Goal: Task Accomplishment & Management: Manage account settings

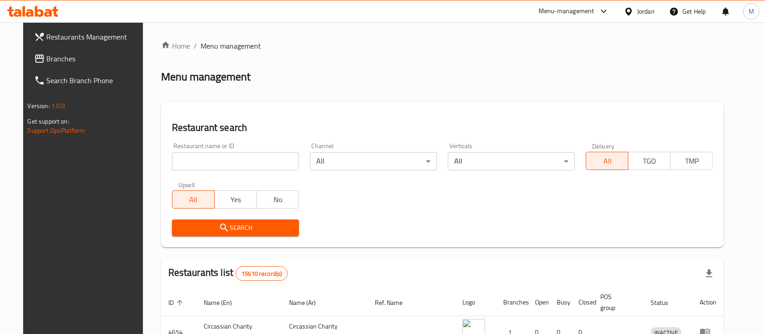
click at [263, 157] on input "search" at bounding box center [235, 161] width 127 height 18
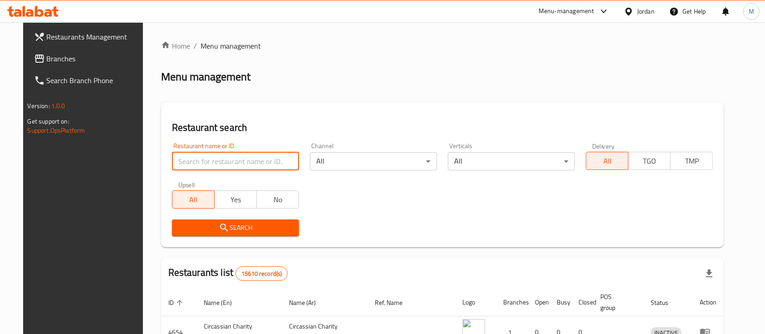
type input "k"
type input "[PERSON_NAME]"
click button "Search" at bounding box center [235, 227] width 127 height 17
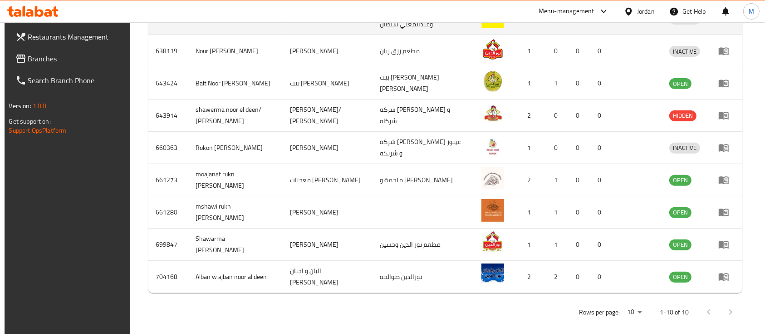
scroll to position [349, 0]
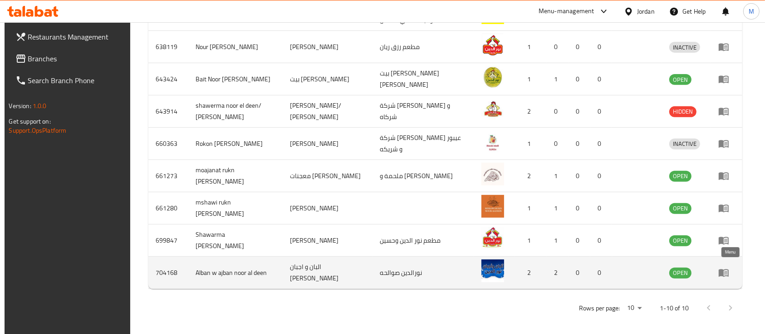
click at [727, 271] on icon "enhanced table" at bounding box center [725, 273] width 3 height 4
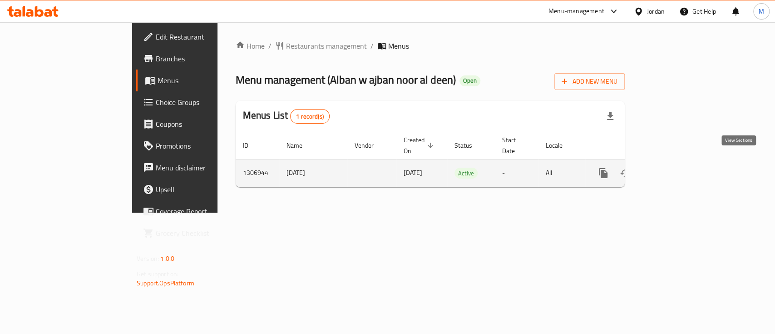
click at [674, 167] on icon "enhanced table" at bounding box center [668, 172] width 11 height 11
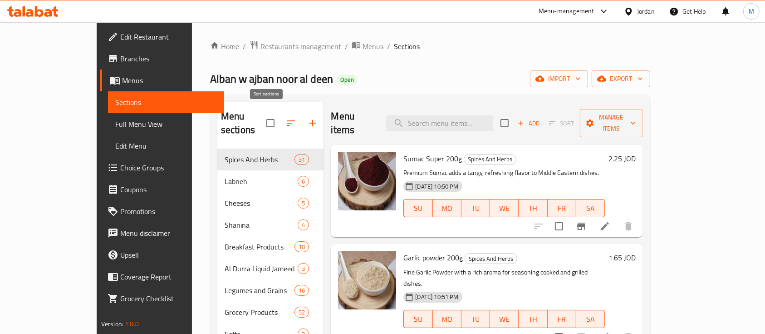
click at [285, 118] on icon "button" at bounding box center [290, 123] width 11 height 11
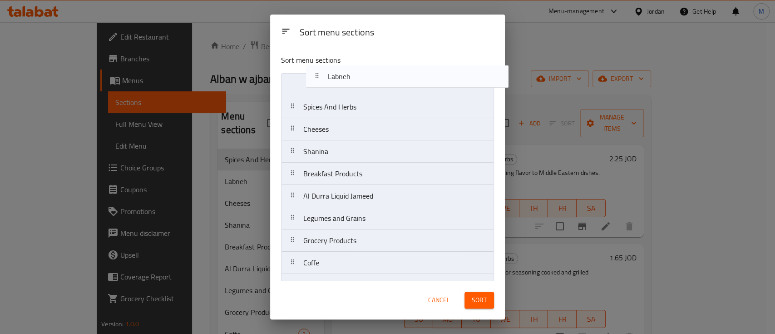
drag, startPoint x: 372, startPoint y: 116, endPoint x: 399, endPoint y: 82, distance: 43.9
click at [399, 82] on nav "Spices And Herbs Labneh Cheeses Shanina Breakfast Products [PERSON_NAME] Liquid…" at bounding box center [387, 229] width 213 height 312
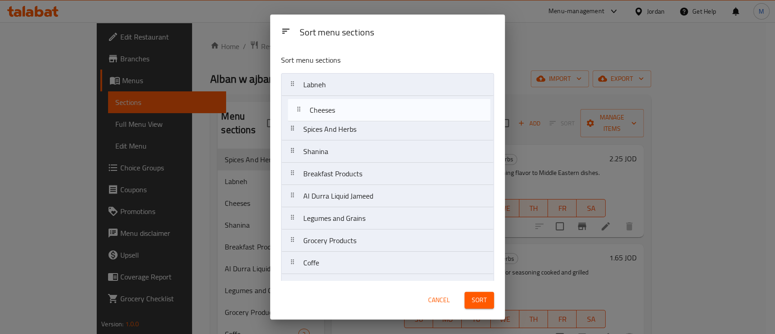
drag, startPoint x: 356, startPoint y: 133, endPoint x: 363, endPoint y: 111, distance: 23.0
click at [363, 111] on nav "Labneh Spices And Herbs Cheeses Shanina Breakfast Products Al Durra Liquid Jame…" at bounding box center [387, 229] width 213 height 312
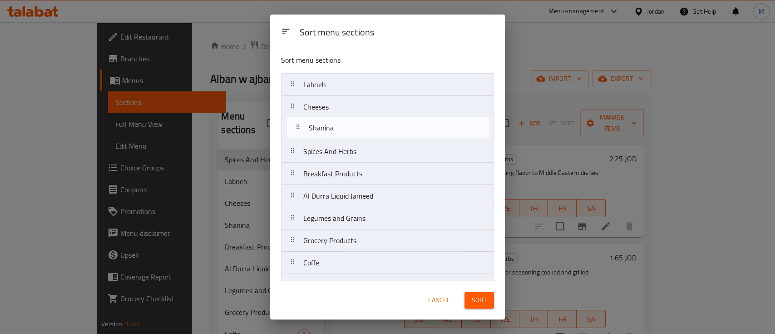
drag, startPoint x: 343, startPoint y: 153, endPoint x: 349, endPoint y: 127, distance: 26.5
click at [349, 127] on nav "Labneh Cheeses Spices And Herbs Shanina Breakfast Products [PERSON_NAME] Liquid…" at bounding box center [387, 229] width 213 height 312
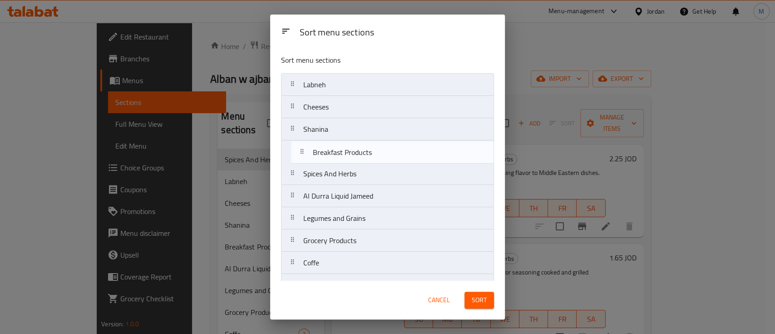
drag, startPoint x: 367, startPoint y: 176, endPoint x: 379, endPoint y: 152, distance: 26.6
click at [379, 152] on nav "[PERSON_NAME] Shanina Spices And Herbs Breakfast Products [PERSON_NAME] Liquid …" at bounding box center [387, 229] width 213 height 312
drag, startPoint x: 381, startPoint y: 202, endPoint x: 386, endPoint y: 153, distance: 49.3
click at [386, 153] on nav "[PERSON_NAME] Shanina Breakfast Products Spices And Herbs [PERSON_NAME] Liquid …" at bounding box center [387, 229] width 213 height 312
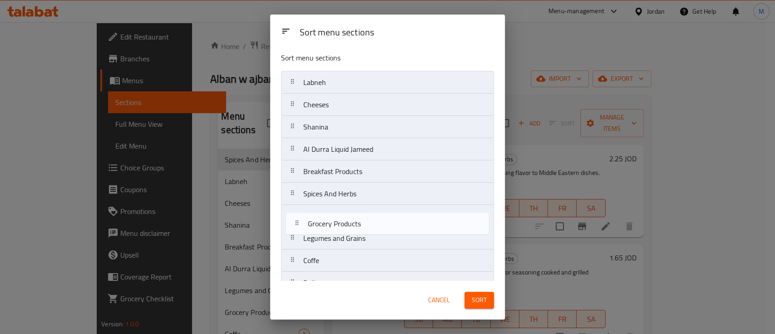
scroll to position [5, 0]
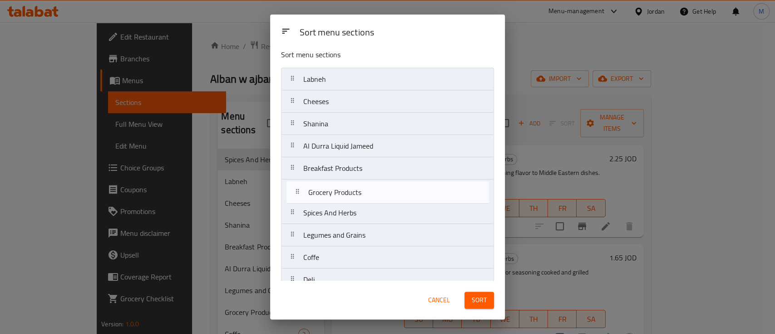
drag, startPoint x: 381, startPoint y: 242, endPoint x: 386, endPoint y: 191, distance: 51.1
click at [386, 191] on nav "[PERSON_NAME] [PERSON_NAME] Liquid Jameed Breakfast Products Spices And Herbs L…" at bounding box center [387, 224] width 213 height 312
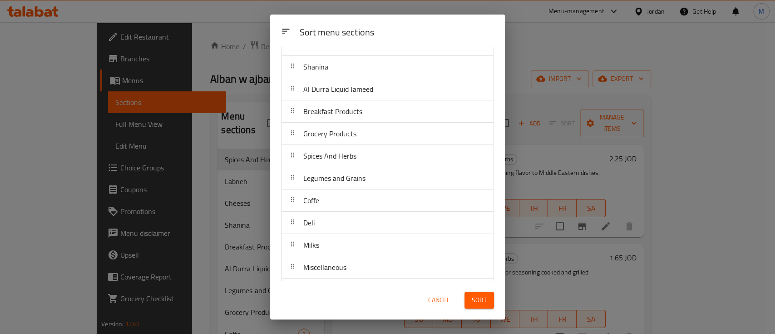
scroll to position [71, 0]
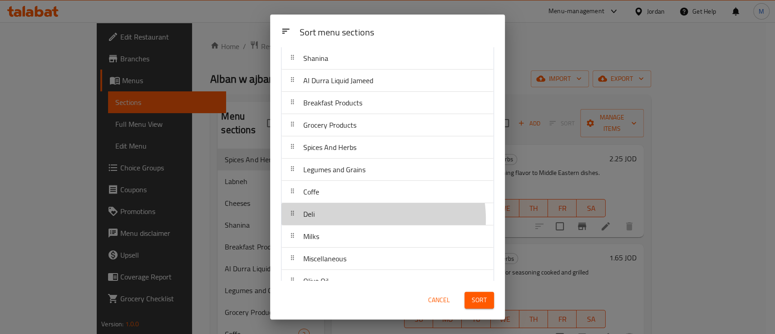
click at [354, 218] on div "Deli" at bounding box center [387, 214] width 205 height 22
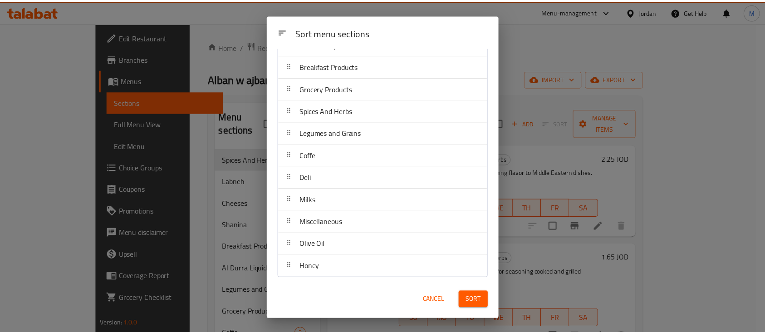
scroll to position [108, 0]
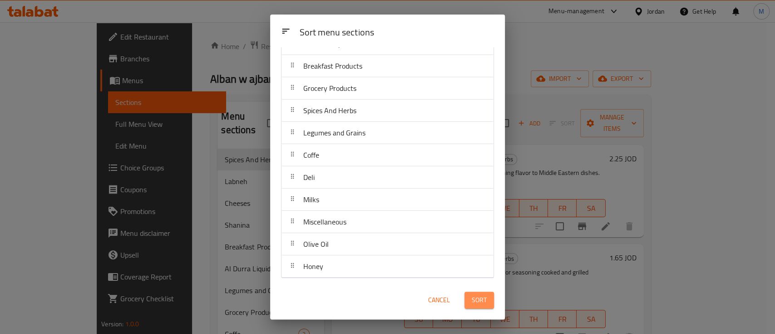
click at [477, 300] on span "Sort" at bounding box center [479, 299] width 15 height 11
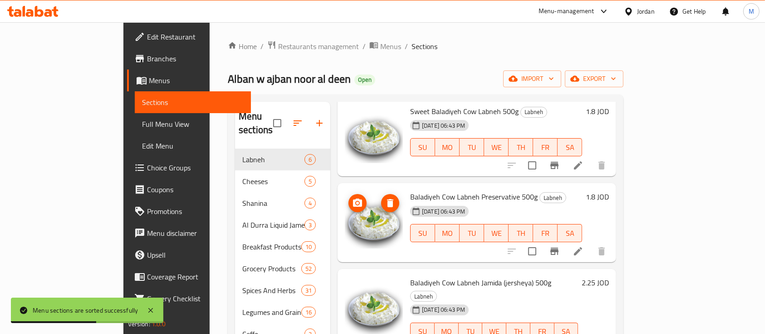
scroll to position [47, 0]
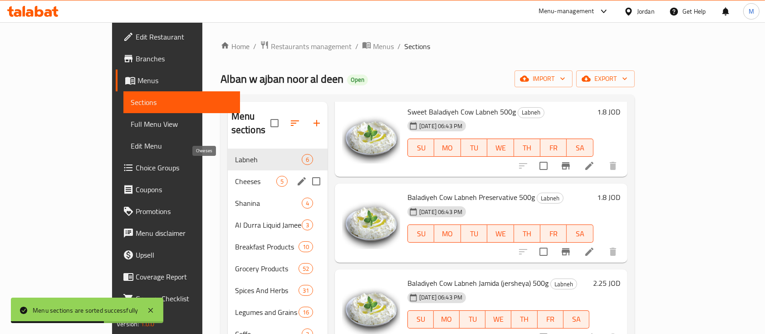
click at [235, 176] on span "Cheeses" at bounding box center [255, 181] width 41 height 11
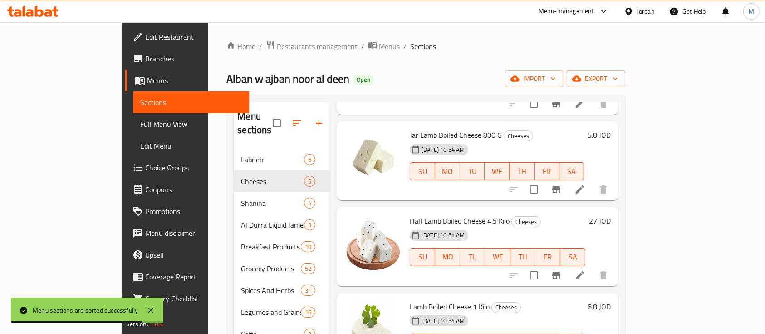
scroll to position [135, 0]
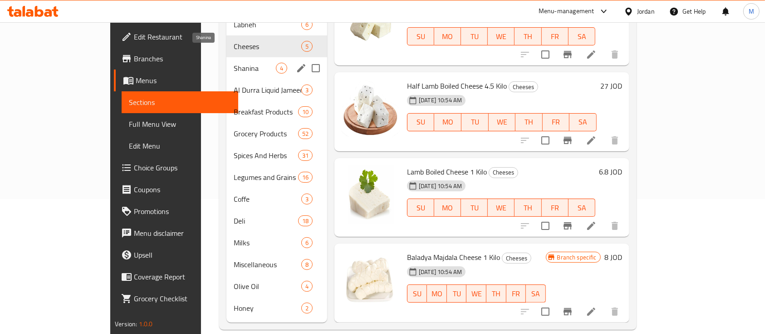
click at [234, 63] on span "Shanina" at bounding box center [255, 68] width 42 height 11
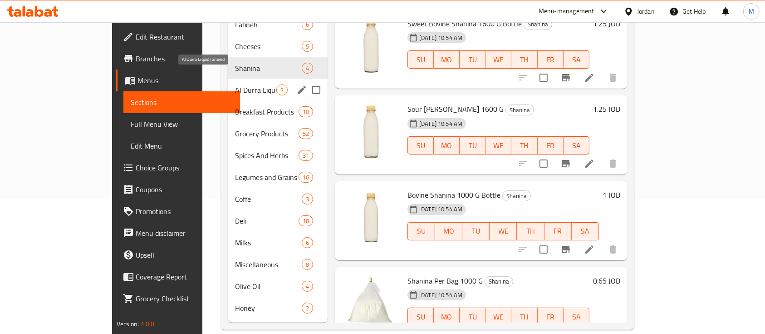
click at [235, 84] on span "Al Durra Liquid Jameed" at bounding box center [255, 89] width 41 height 11
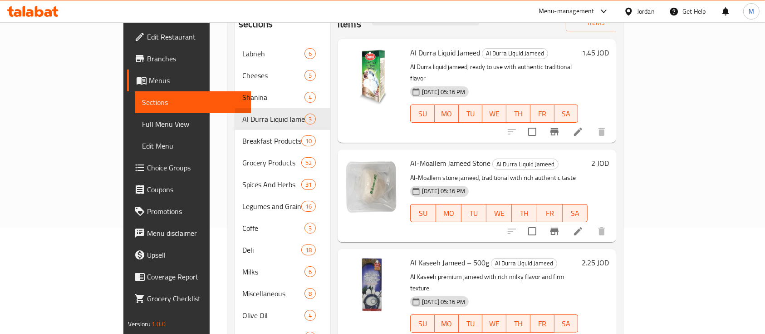
scroll to position [135, 0]
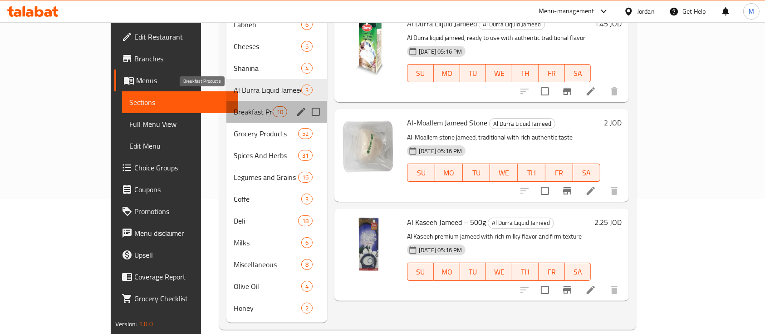
click at [234, 106] on span "Breakfast Products" at bounding box center [253, 111] width 39 height 11
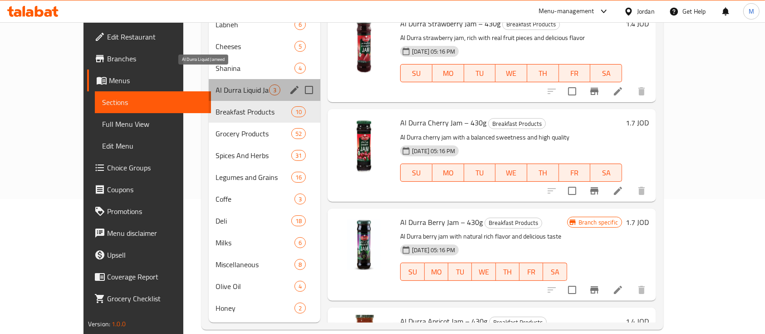
click at [219, 84] on span "Al Durra Liquid Jameed" at bounding box center [242, 89] width 53 height 11
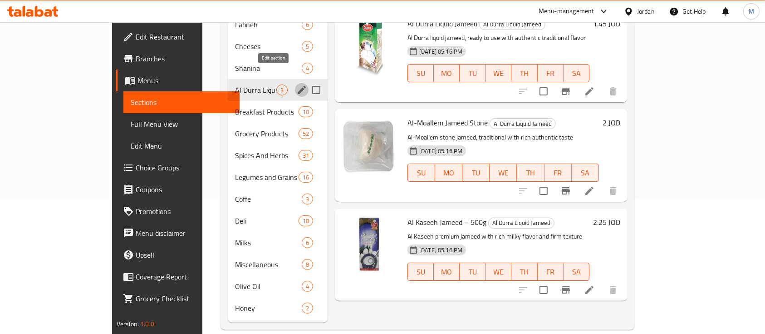
click at [298, 86] on icon "edit" at bounding box center [302, 90] width 8 height 8
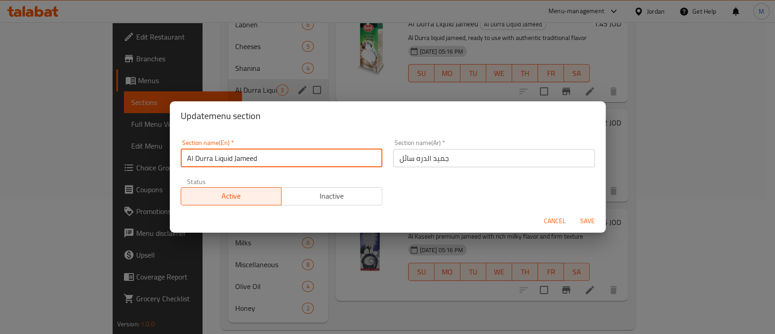
drag, startPoint x: 212, startPoint y: 161, endPoint x: 120, endPoint y: 152, distance: 92.1
click at [120, 152] on div "Update menu section Section name(En)   * [PERSON_NAME] Liquid Jameed Section na…" at bounding box center [387, 167] width 775 height 334
type input "Liquid Jameed"
click at [417, 158] on input "جميد الدره سائل" at bounding box center [493, 158] width 201 height 18
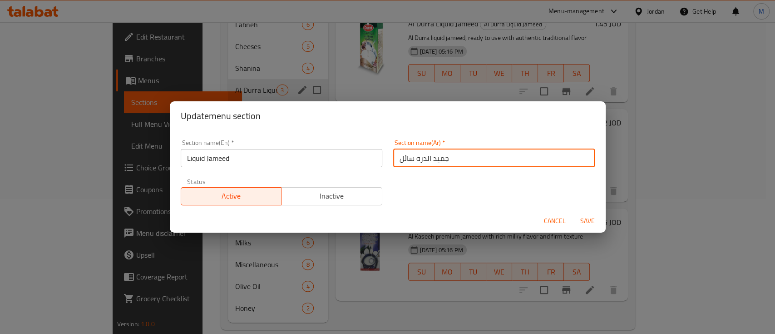
click at [417, 158] on input "جميد الدره سائل" at bounding box center [493, 158] width 201 height 18
type input "جميد سائل"
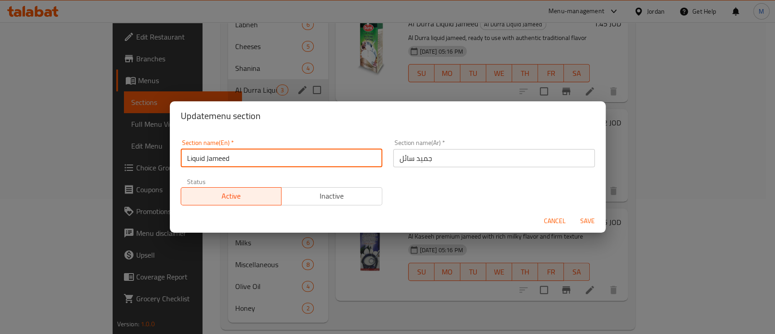
drag, startPoint x: 204, startPoint y: 157, endPoint x: 135, endPoint y: 153, distance: 69.6
click at [135, 153] on div "Update menu section Section name(En)   * Liquid Jameed Section name(En) * Secti…" at bounding box center [387, 167] width 775 height 334
type input "Jameed"
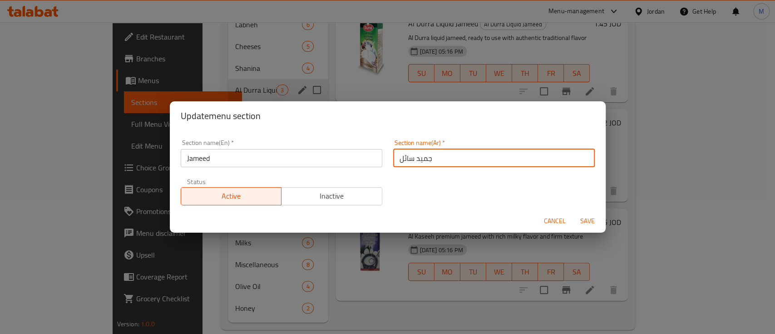
click at [403, 156] on input "جميد سائل" at bounding box center [493, 158] width 201 height 18
type input "جميد"
click at [590, 218] on span "Save" at bounding box center [587, 220] width 22 height 11
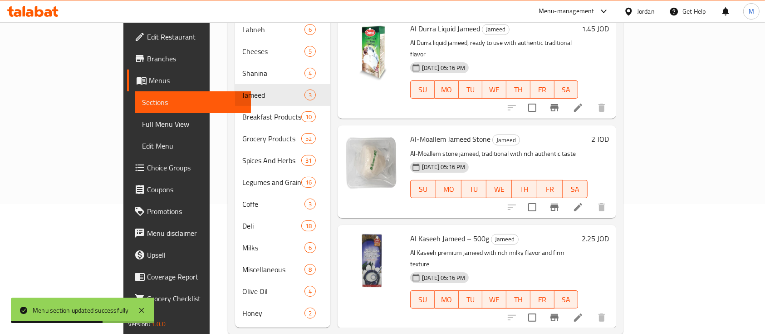
scroll to position [135, 0]
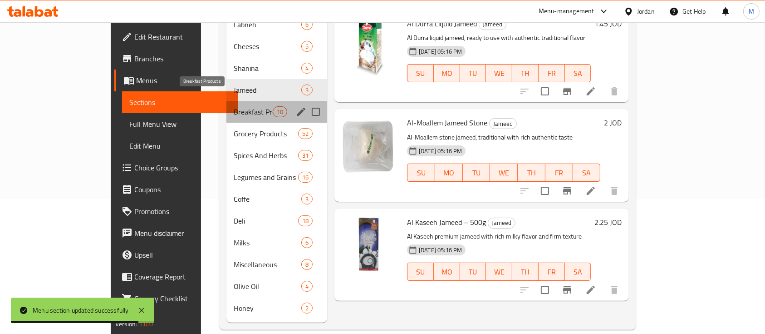
click at [234, 106] on span "Breakfast Products" at bounding box center [253, 111] width 39 height 11
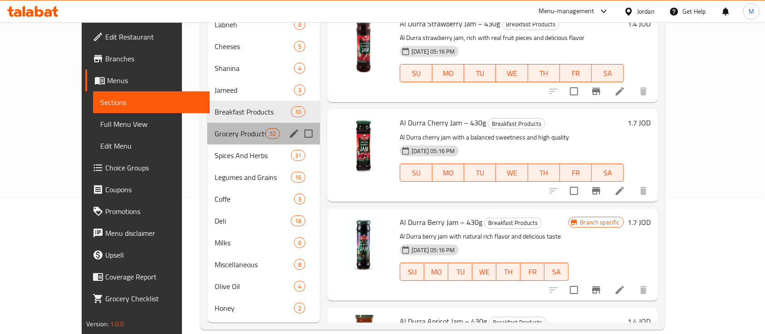
click at [224, 125] on div "Grocery Products 52" at bounding box center [263, 134] width 113 height 22
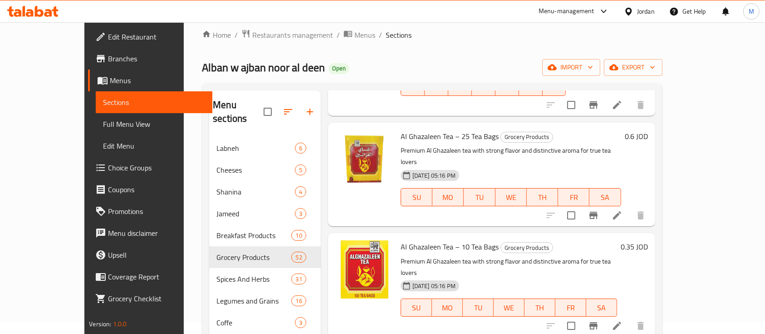
scroll to position [3619, 0]
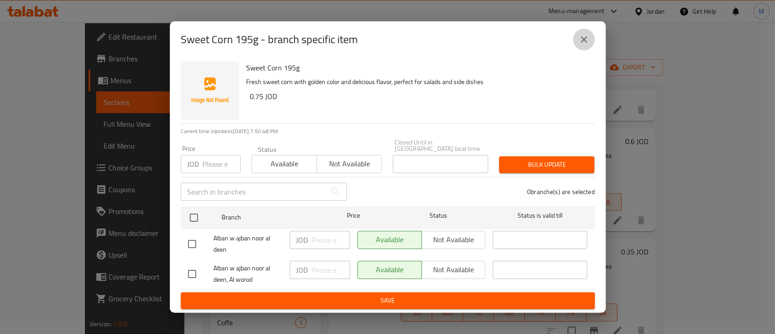
click at [586, 49] on button "close" at bounding box center [584, 40] width 22 height 22
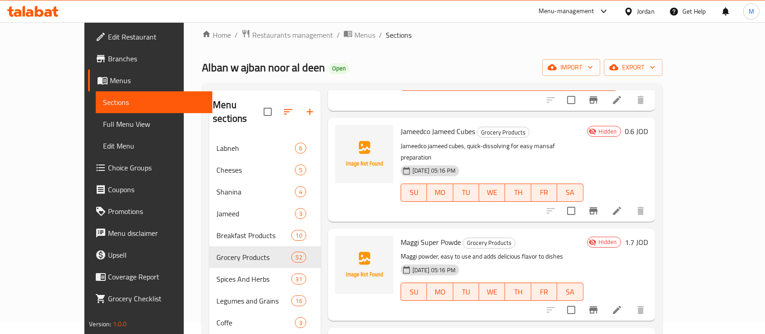
scroll to position [3087, 0]
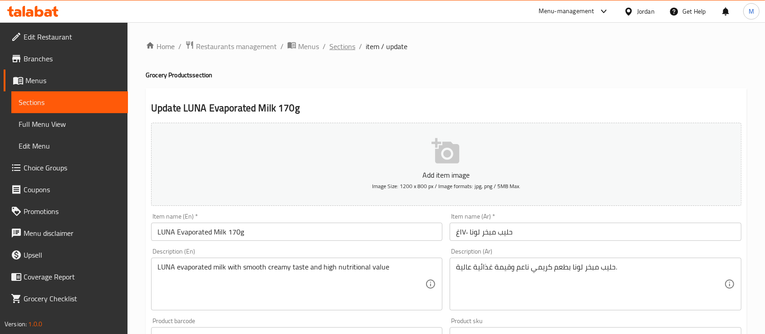
click at [344, 45] on span "Sections" at bounding box center [342, 46] width 26 height 11
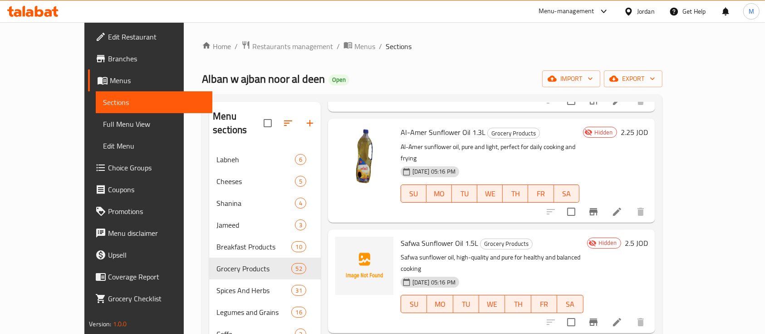
scroll to position [126, 0]
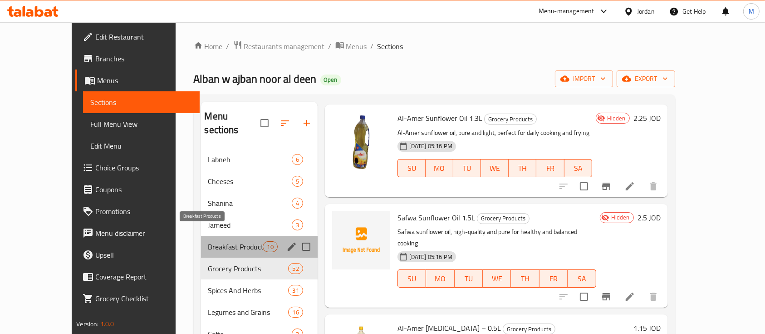
click at [208, 241] on span "Breakfast Products" at bounding box center [235, 246] width 55 height 11
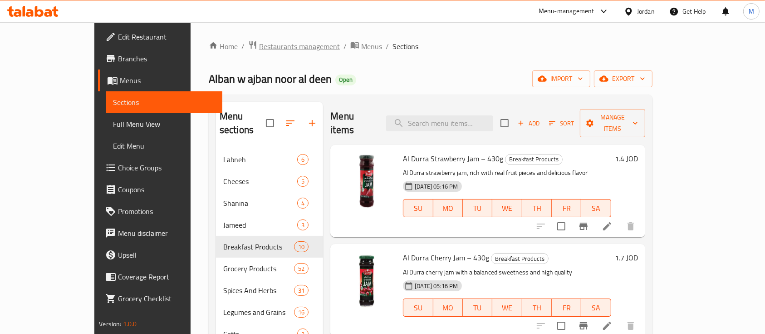
click at [260, 43] on span "Restaurants management" at bounding box center [299, 46] width 81 height 11
